Goal: Transaction & Acquisition: Purchase product/service

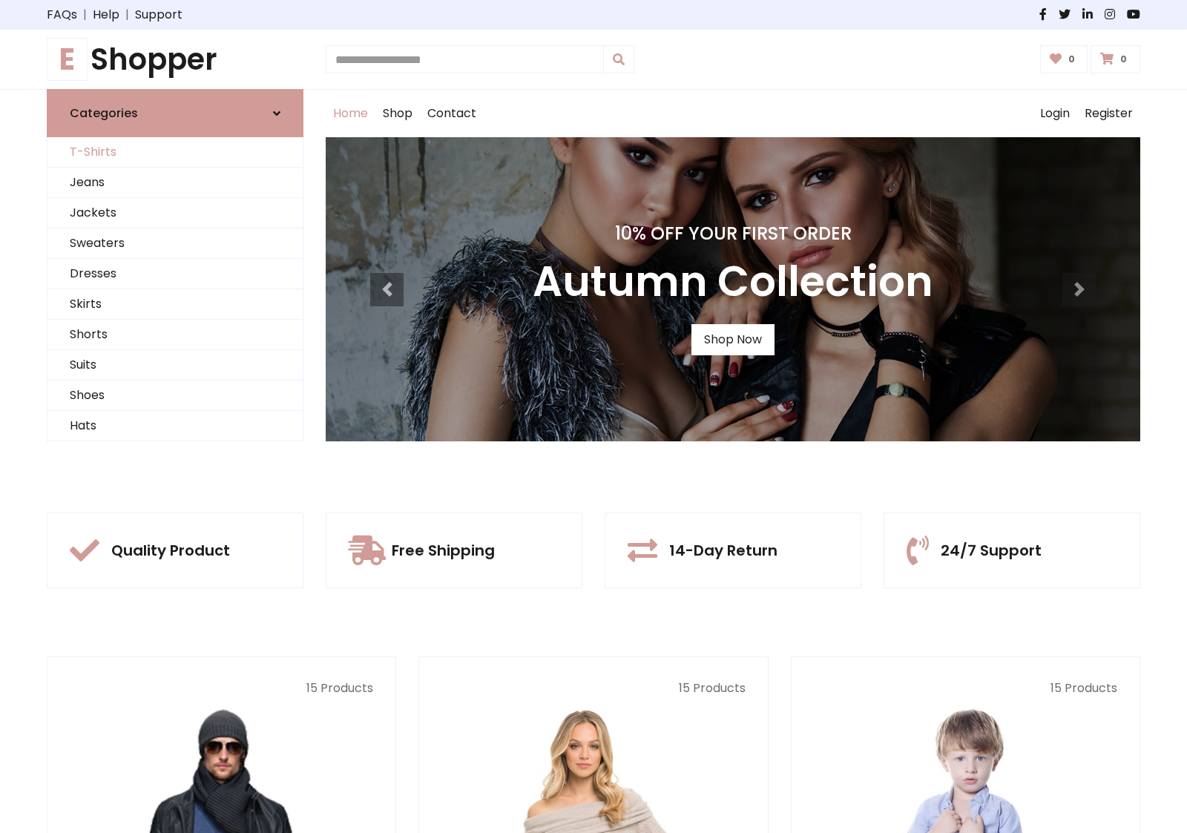
click at [175, 152] on link "T-Shirts" at bounding box center [174, 152] width 255 height 30
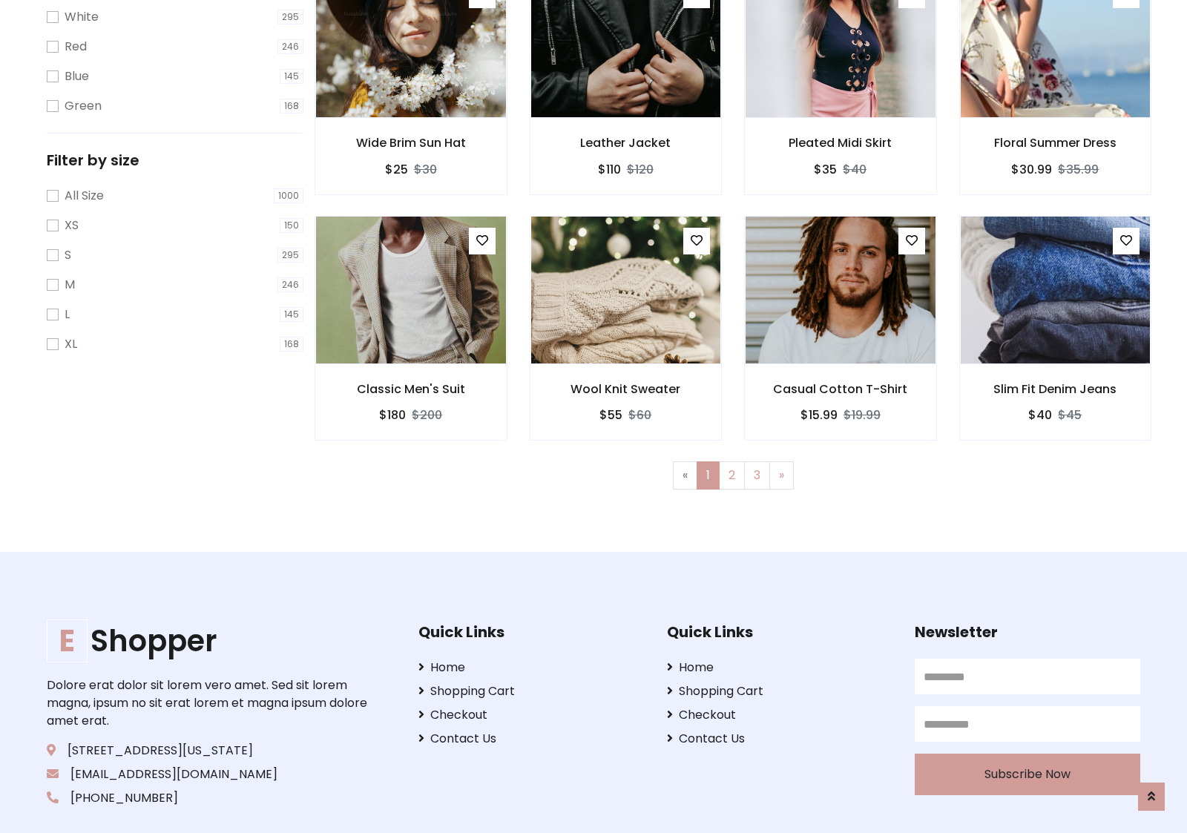
scroll to position [27, 0]
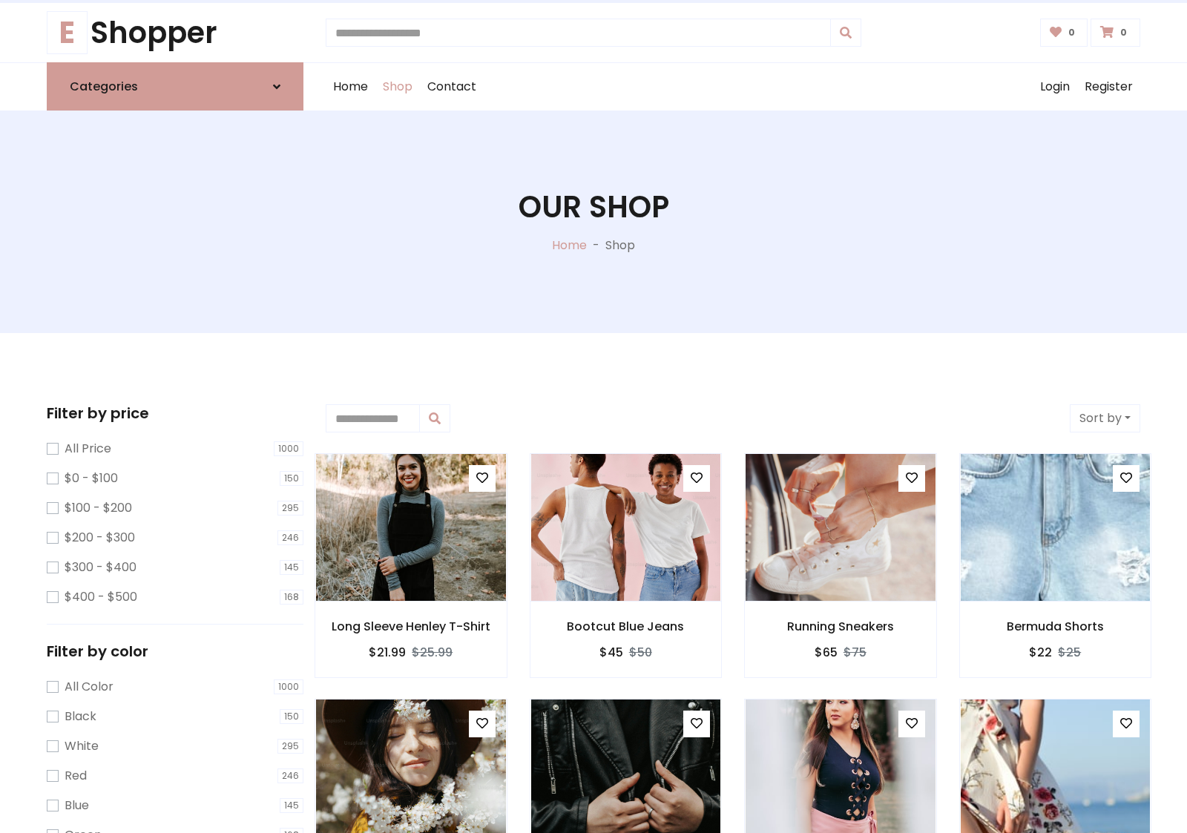
click at [593, 222] on h1 "Our Shop" at bounding box center [594, 207] width 151 height 36
click at [733, 87] on div "Home Shop Contact Log out Login Register" at bounding box center [733, 86] width 815 height 47
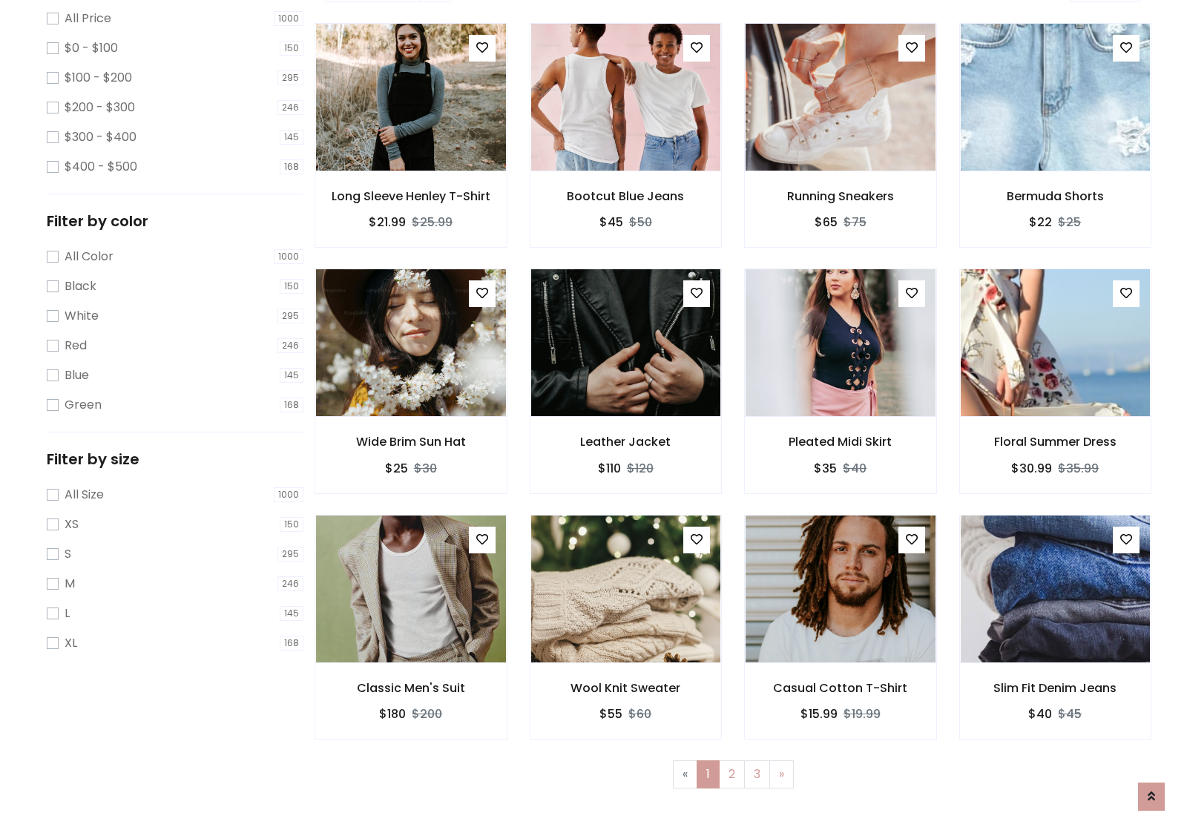
scroll to position [405, 0]
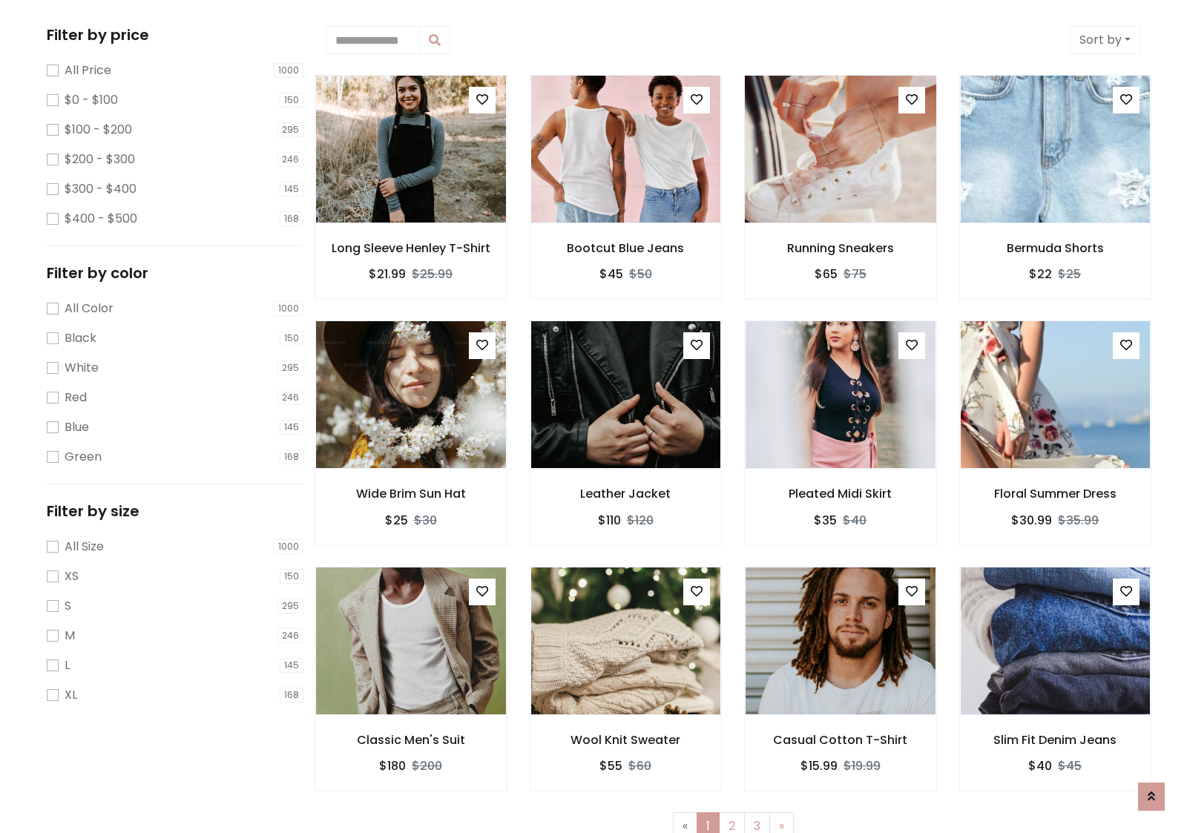
click at [840, 149] on img at bounding box center [840, 149] width 228 height 356
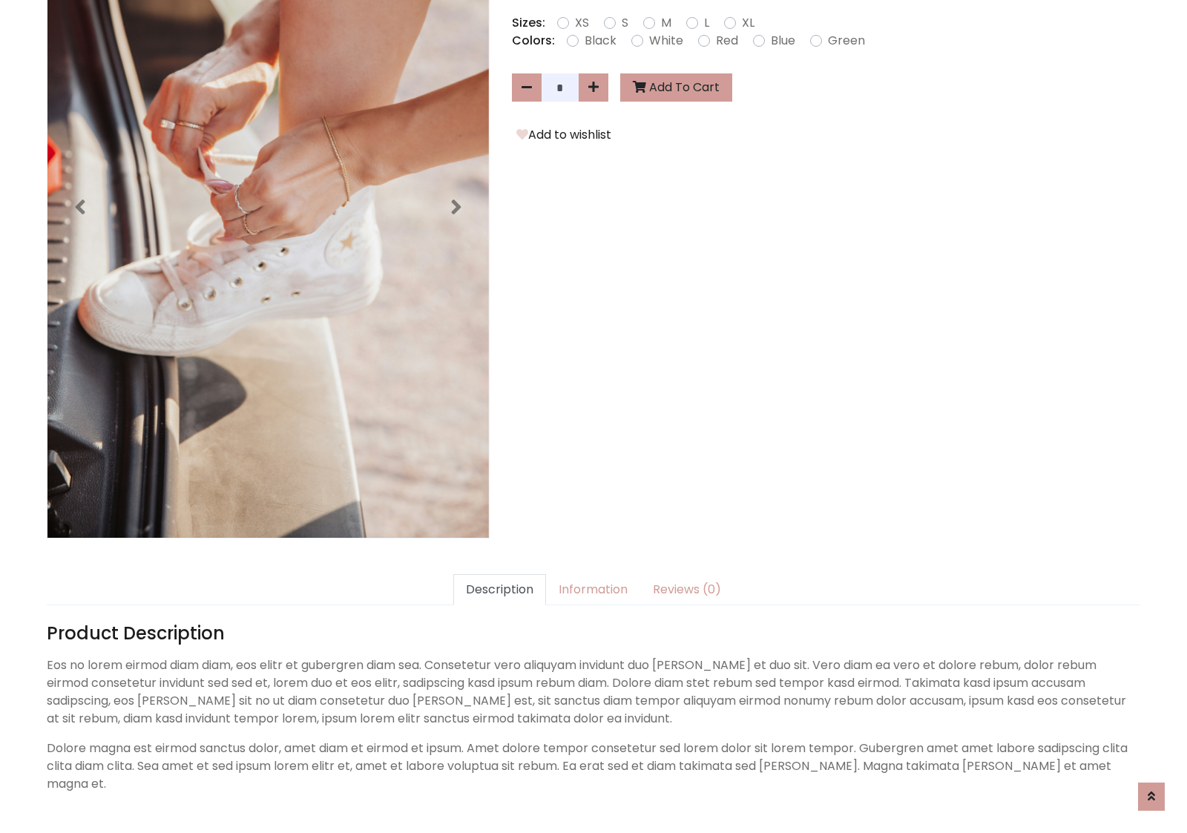
scroll to position [363, 0]
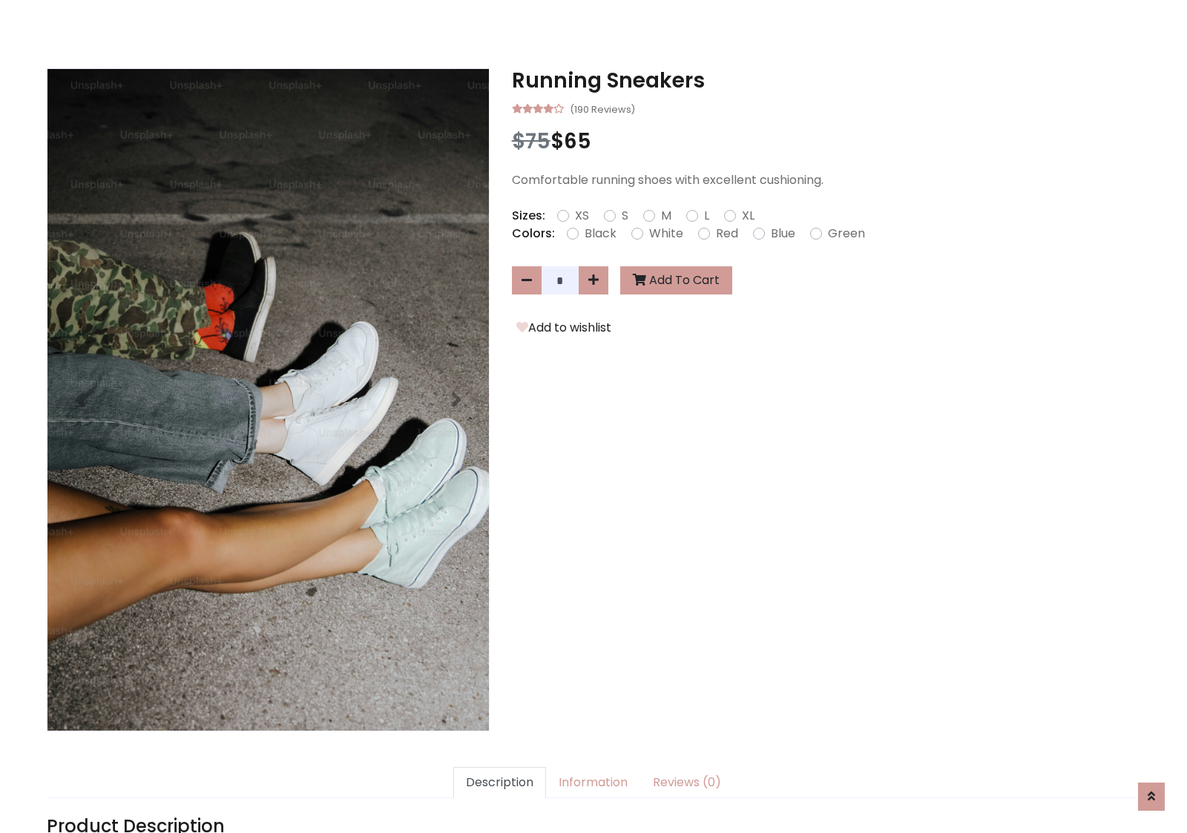
click at [826, 80] on h3 "Running Sneakers" at bounding box center [826, 80] width 628 height 25
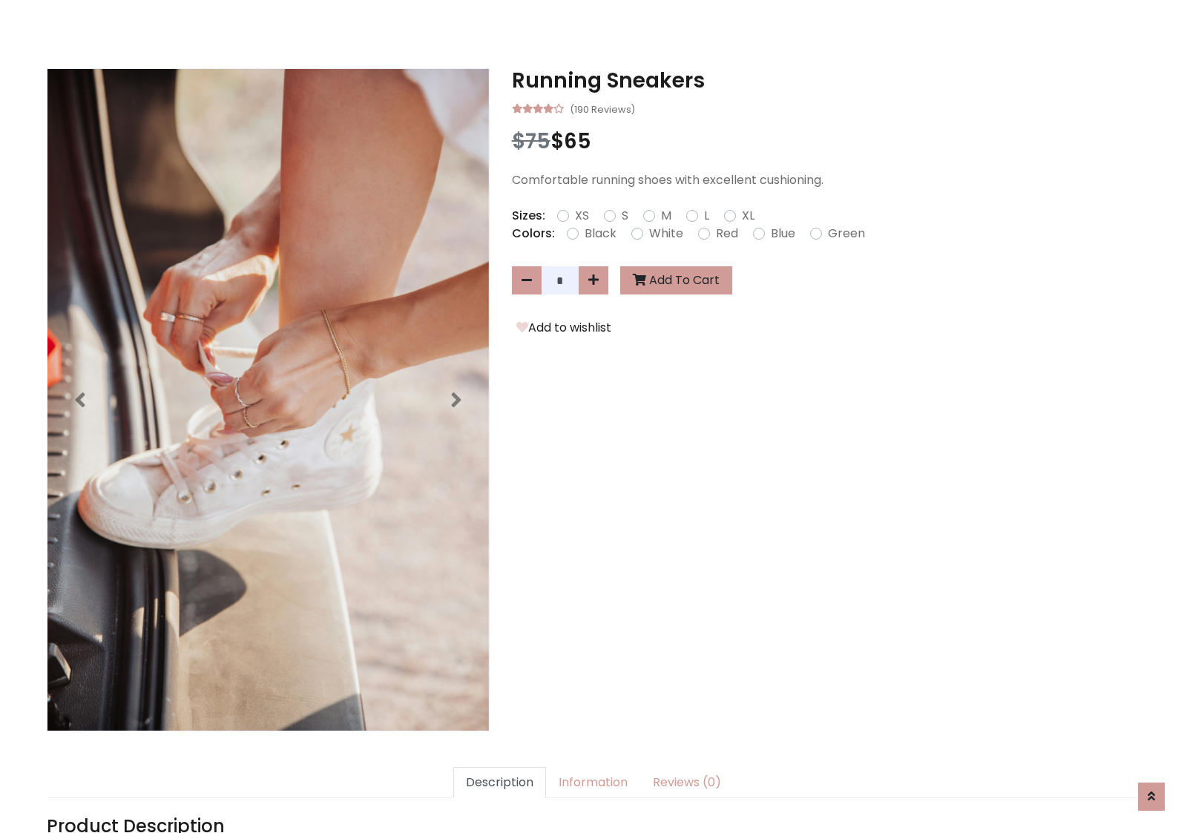
click at [826, 80] on h3 "Running Sneakers" at bounding box center [826, 80] width 628 height 25
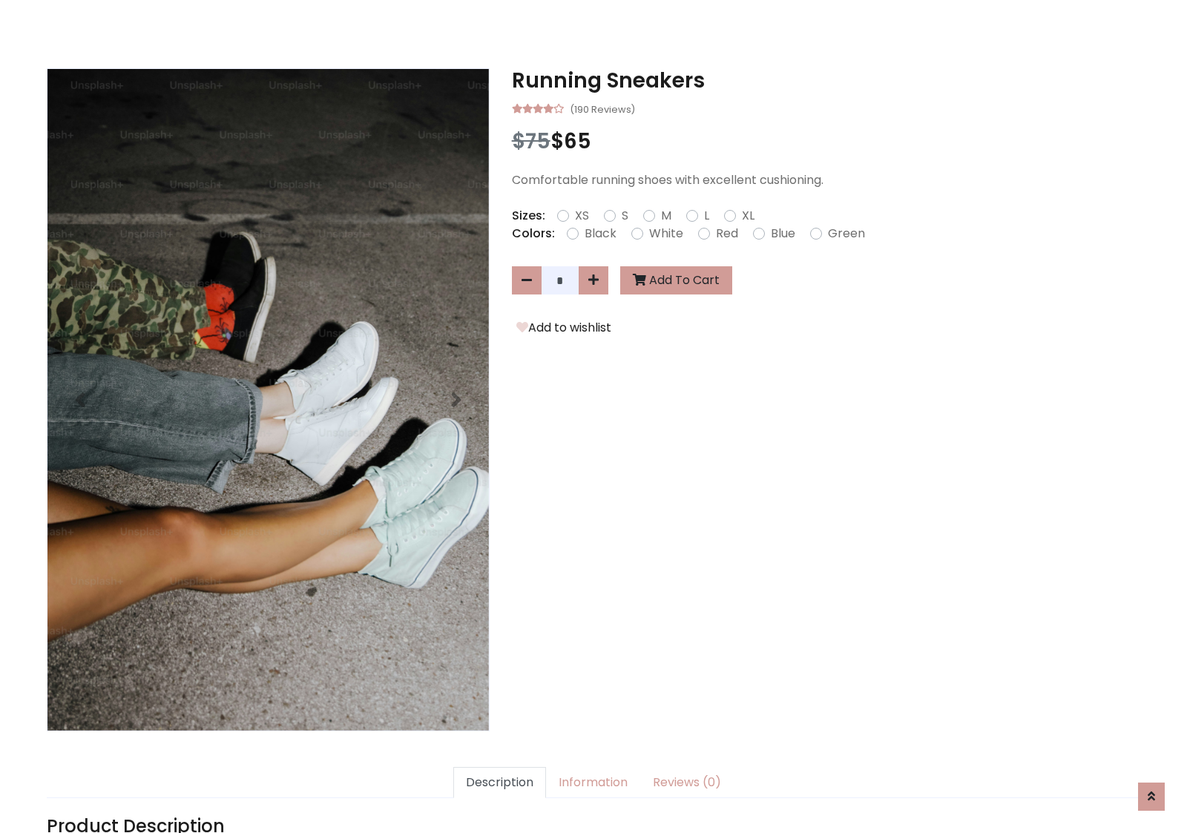
scroll to position [0, 0]
